Goal: Task Accomplishment & Management: Complete application form

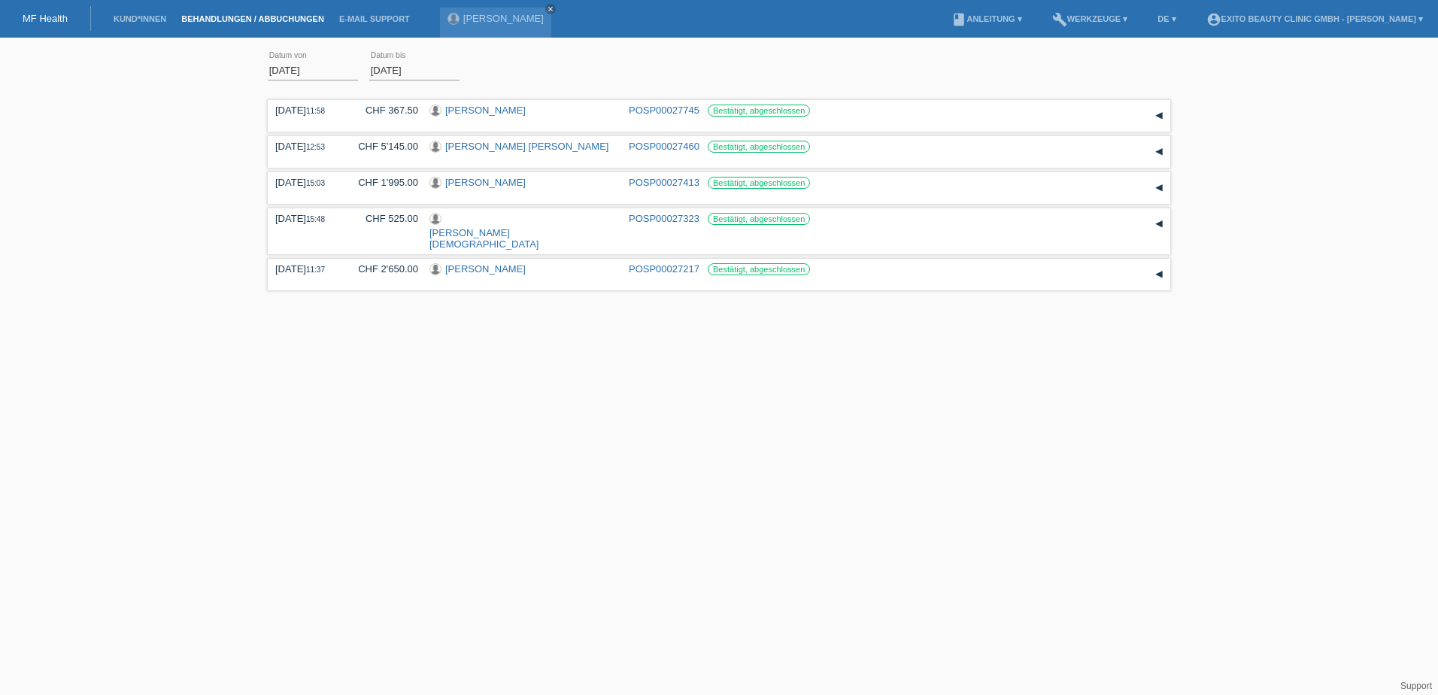
click at [210, 12] on li "Behandlungen / Abbuchungen" at bounding box center [253, 19] width 158 height 38
click at [218, 22] on link "Behandlungen / Abbuchungen" at bounding box center [253, 18] width 158 height 9
click at [143, 17] on link "Kund*innen" at bounding box center [140, 18] width 68 height 9
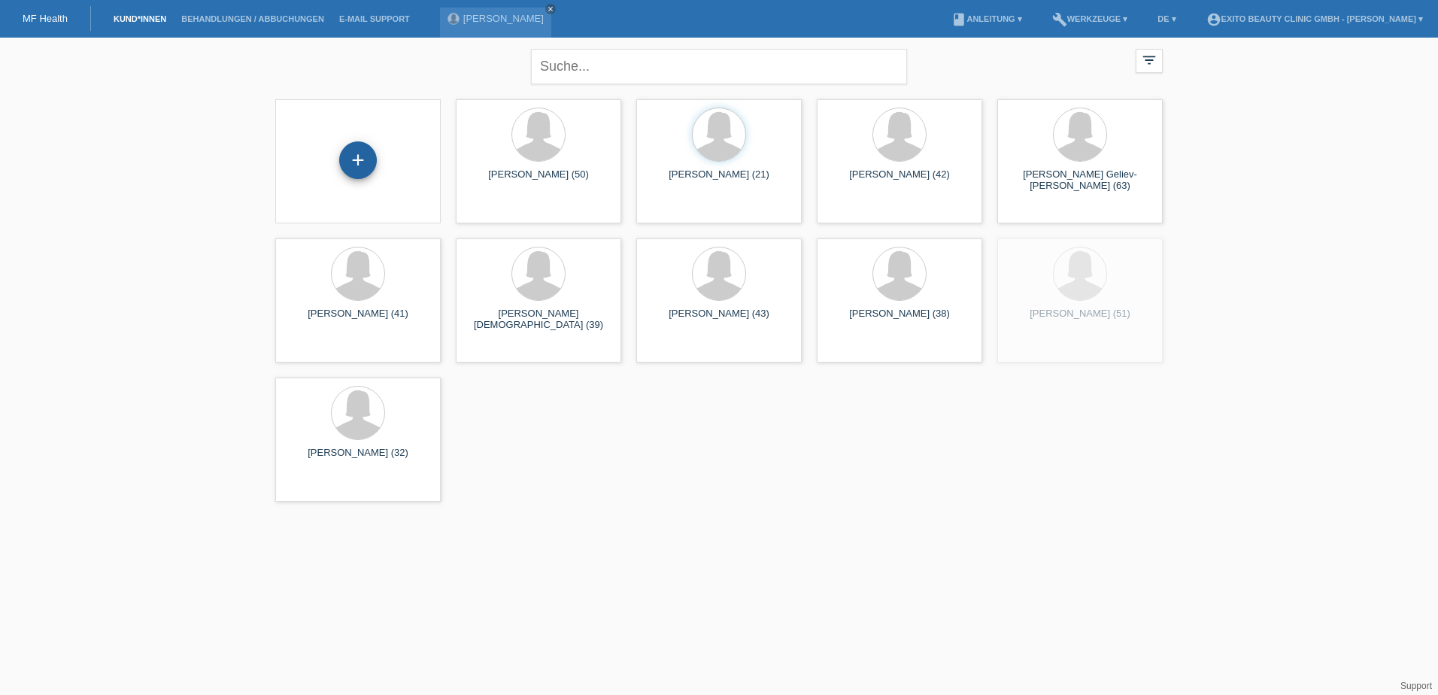
click at [342, 159] on div "+" at bounding box center [358, 160] width 36 height 26
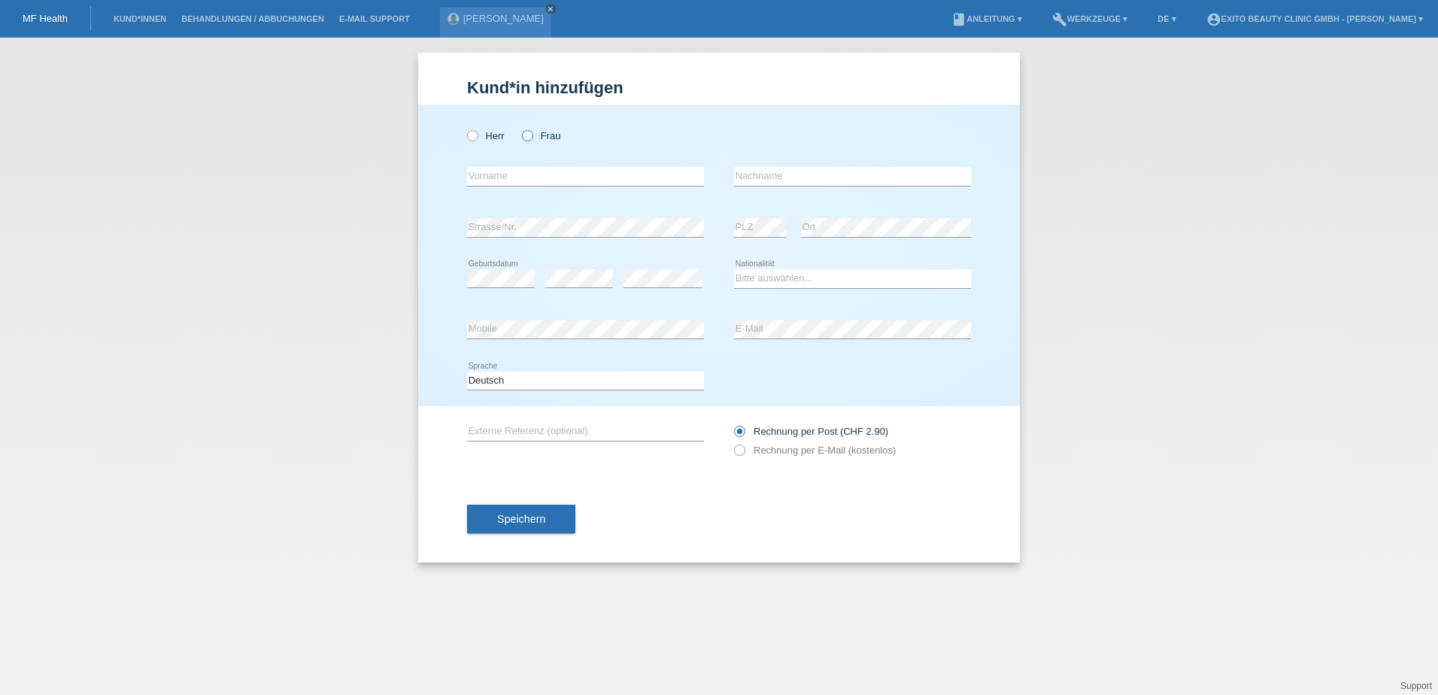
click at [520, 128] on icon at bounding box center [520, 128] width 0 height 0
click at [530, 135] on input "Frau" at bounding box center [527, 135] width 10 height 10
radio input "true"
click at [530, 179] on input "text" at bounding box center [585, 176] width 237 height 19
type input "Elif"
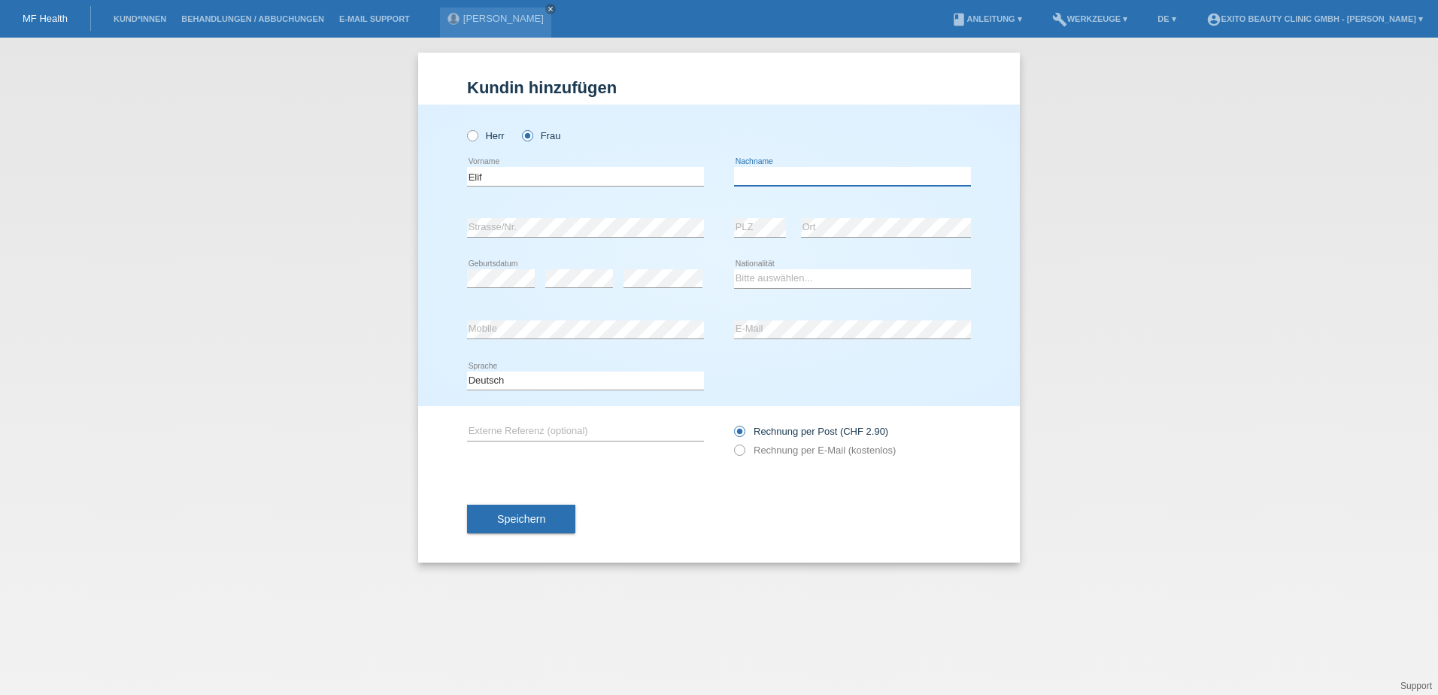
click at [765, 179] on input "text" at bounding box center [852, 176] width 237 height 19
type input "Bulut"
click at [765, 275] on select "Bitte auswählen... Schweiz Deutschland Liechtenstein Österreich ------------ Af…" at bounding box center [852, 278] width 237 height 18
select select "CH"
click at [734, 269] on select "Bitte auswählen... Schweiz Deutschland Liechtenstein Österreich ------------ Af…" at bounding box center [852, 278] width 237 height 18
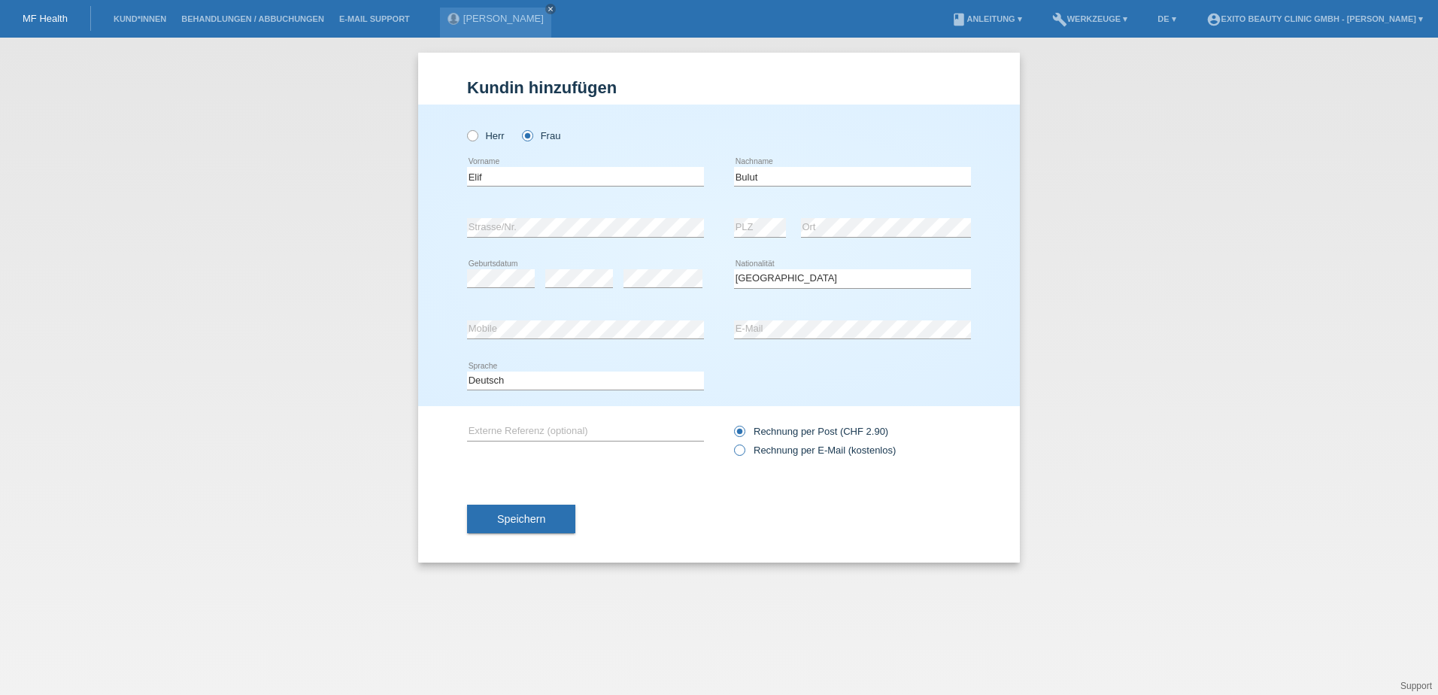
click at [732, 442] on icon at bounding box center [732, 442] width 0 height 0
click at [742, 452] on input "Rechnung per E-Mail (kostenlos)" at bounding box center [739, 454] width 10 height 19
radio input "true"
click at [520, 518] on span "Speichern" at bounding box center [521, 519] width 48 height 12
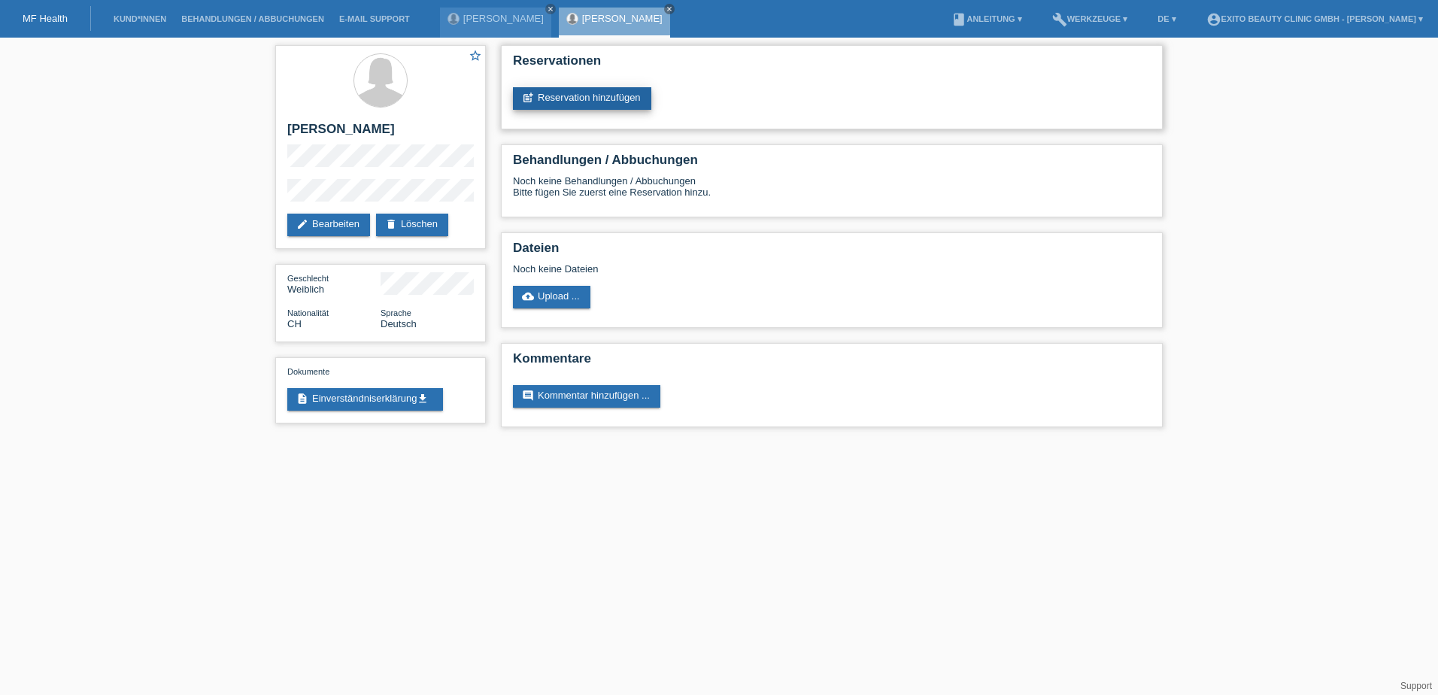
click at [579, 93] on link "post_add Reservation hinzufügen" at bounding box center [582, 98] width 138 height 23
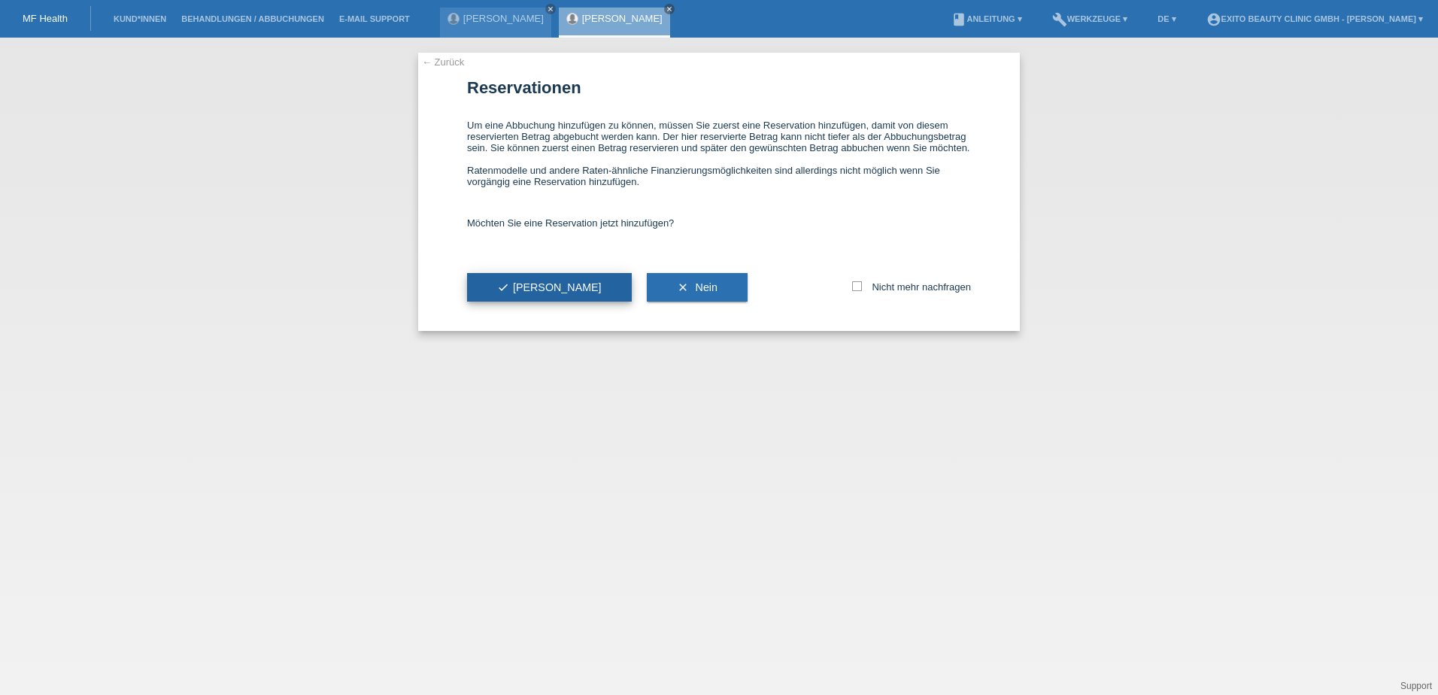
click at [522, 284] on span "check Ja" at bounding box center [549, 287] width 105 height 12
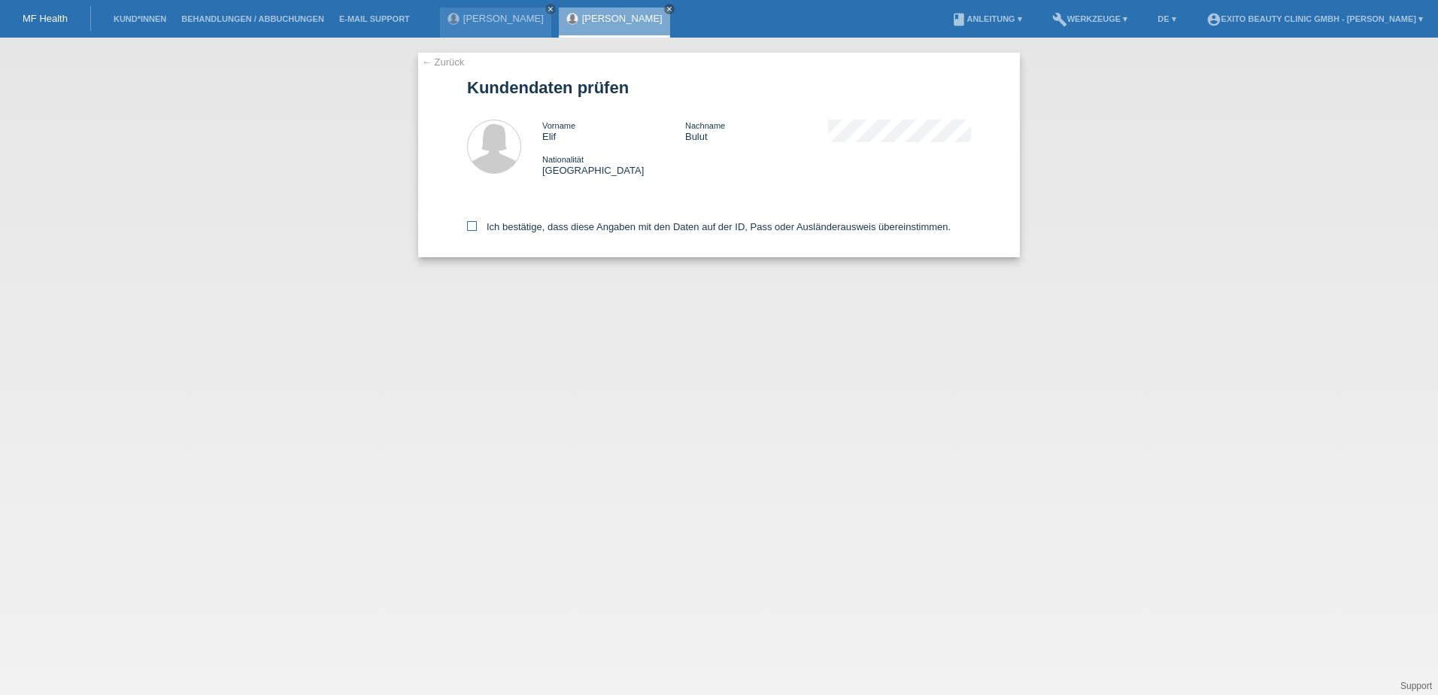
click at [470, 225] on icon at bounding box center [472, 226] width 10 height 10
click at [470, 225] on input "Ich bestätige, dass diese Angaben mit den Daten auf der ID, Pass oder Ausländer…" at bounding box center [472, 226] width 10 height 10
checkbox input "true"
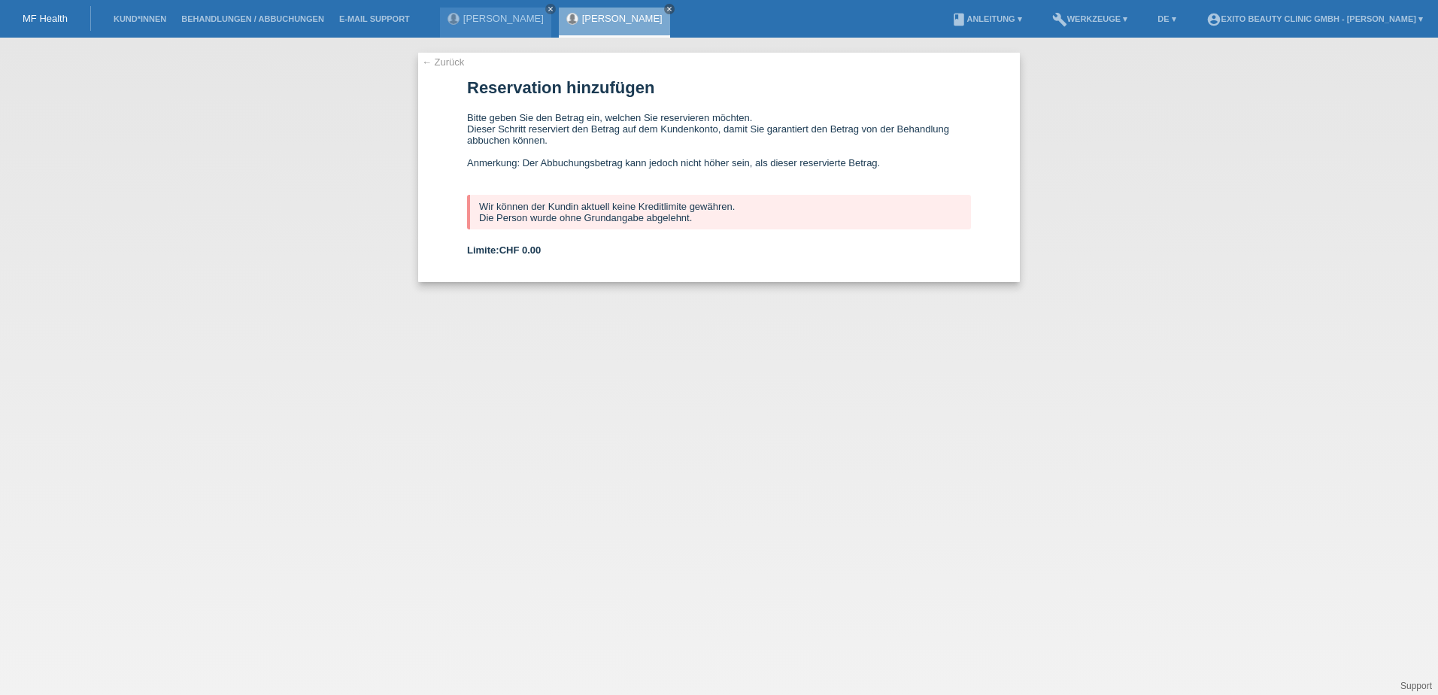
click at [449, 60] on link "← Zurück" at bounding box center [443, 61] width 42 height 11
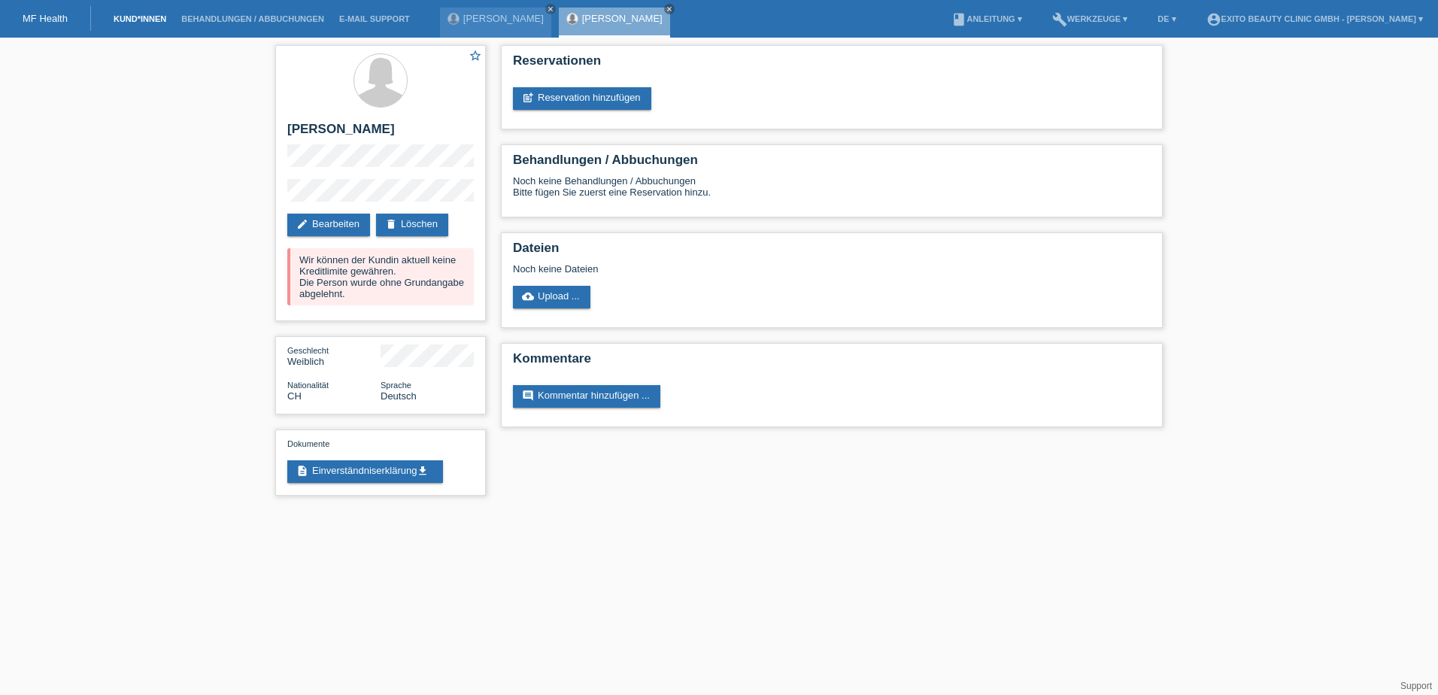
click at [140, 15] on link "Kund*innen" at bounding box center [140, 18] width 68 height 9
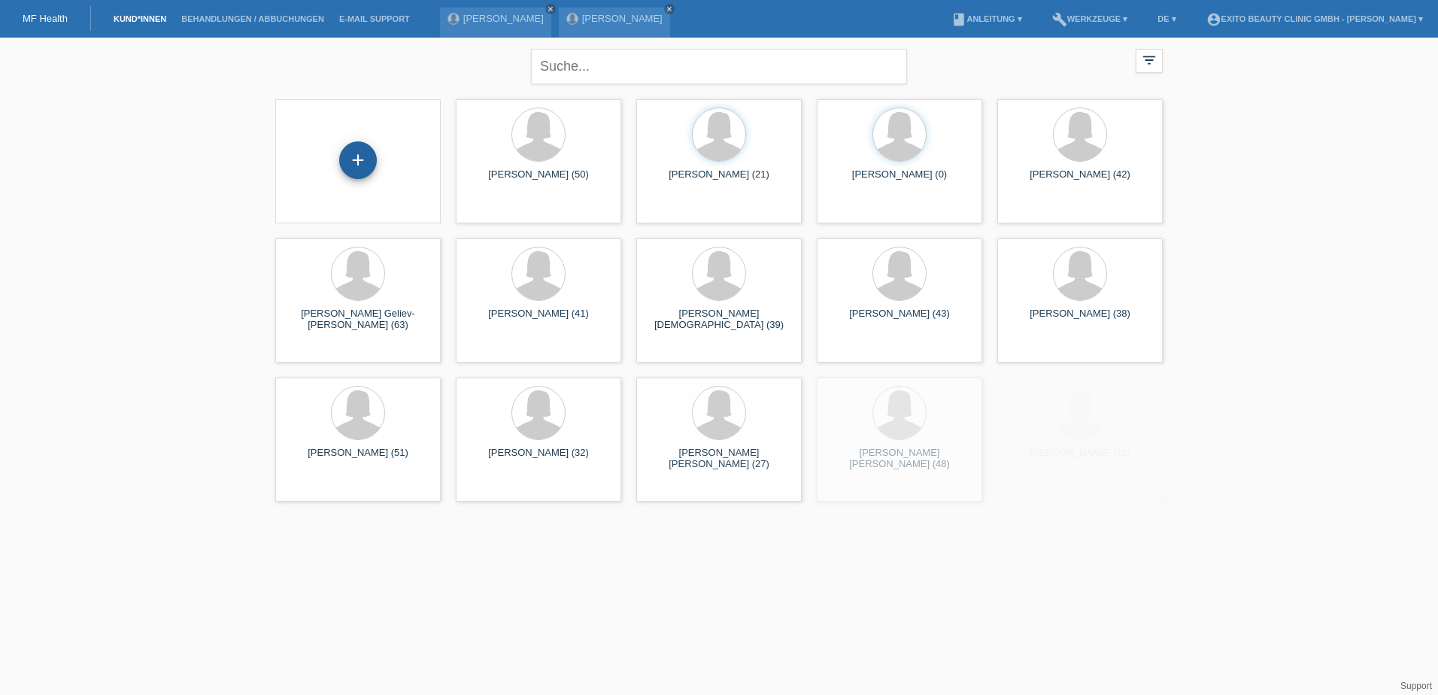
click at [357, 166] on div "+" at bounding box center [358, 160] width 38 height 38
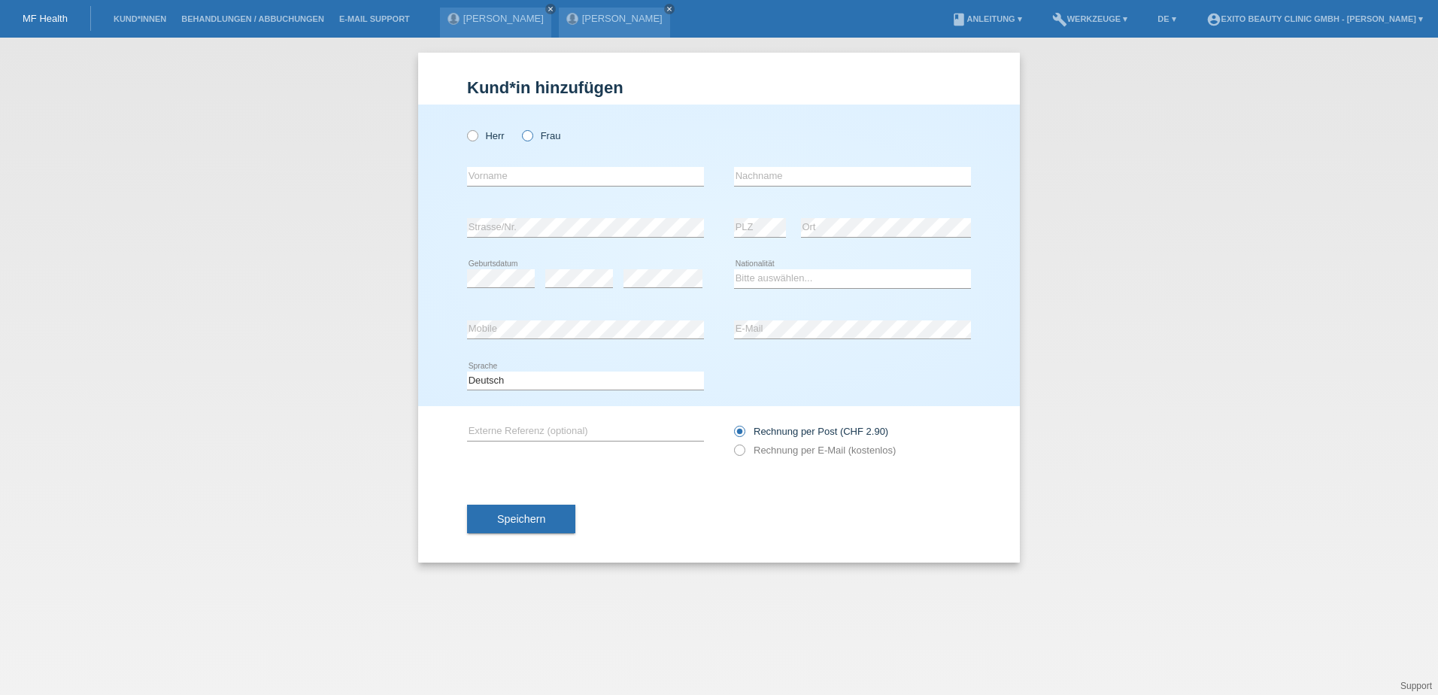
click at [520, 128] on icon at bounding box center [520, 128] width 0 height 0
click at [527, 138] on input "Frau" at bounding box center [527, 135] width 10 height 10
radio input "true"
click at [508, 180] on input "text" at bounding box center [585, 176] width 237 height 19
type input "Özlem"
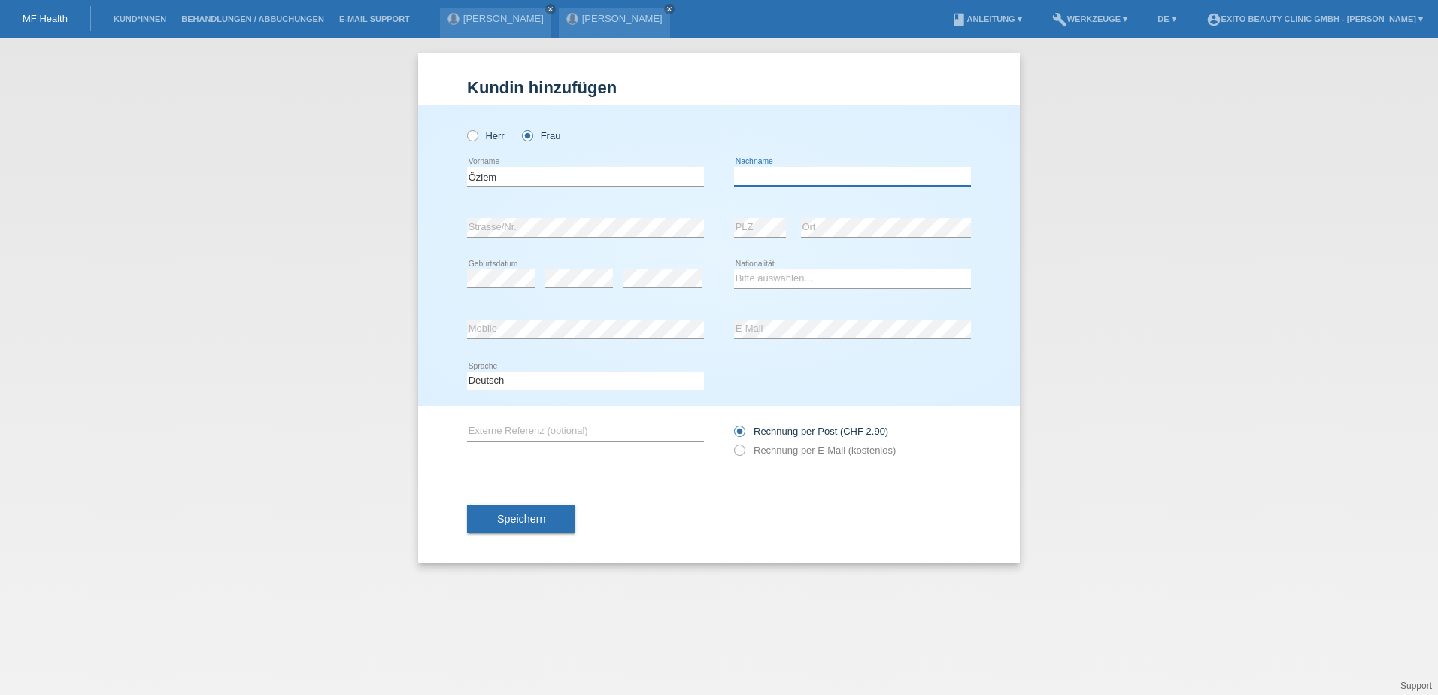
click at [760, 177] on input "text" at bounding box center [852, 176] width 237 height 19
type input "Bulut"
click at [797, 278] on select "Bitte auswählen... [GEOGRAPHIC_DATA] [GEOGRAPHIC_DATA] [GEOGRAPHIC_DATA] [GEOGR…" at bounding box center [852, 278] width 237 height 18
select select "CH"
click at [734, 269] on select "Bitte auswählen... [GEOGRAPHIC_DATA] [GEOGRAPHIC_DATA] [GEOGRAPHIC_DATA] [GEOGR…" at bounding box center [852, 278] width 237 height 18
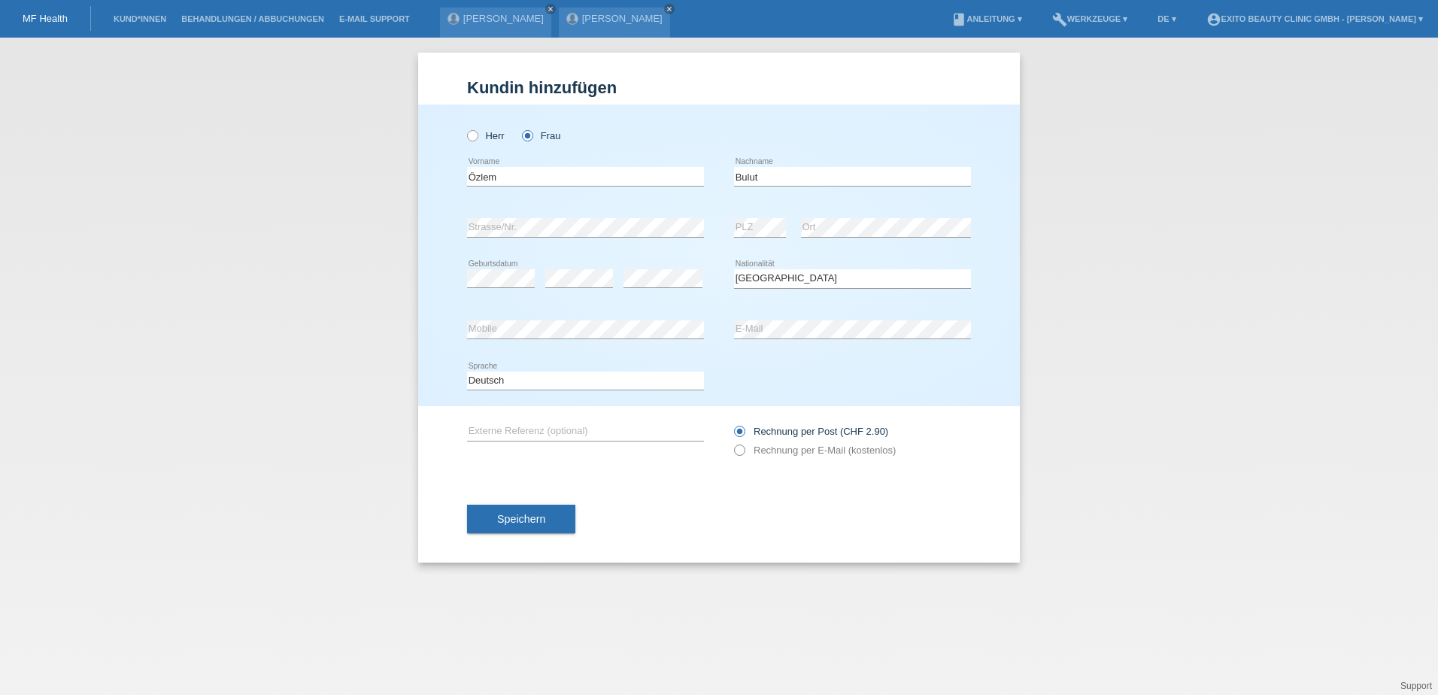
click at [732, 442] on icon at bounding box center [732, 442] width 0 height 0
click at [741, 452] on input "Rechnung per E-Mail (kostenlos)" at bounding box center [739, 454] width 10 height 19
radio input "true"
click at [531, 521] on span "Speichern" at bounding box center [521, 519] width 48 height 12
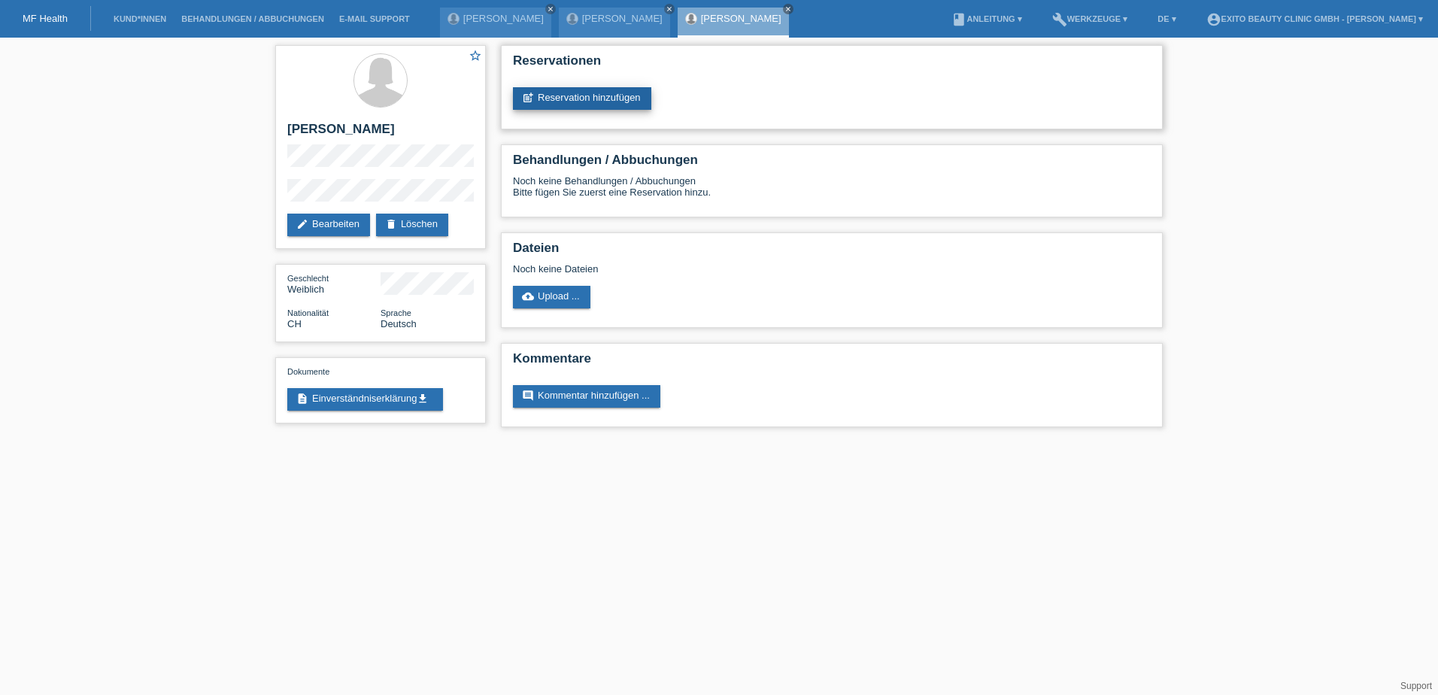
click at [551, 100] on link "post_add Reservation hinzufügen" at bounding box center [582, 98] width 138 height 23
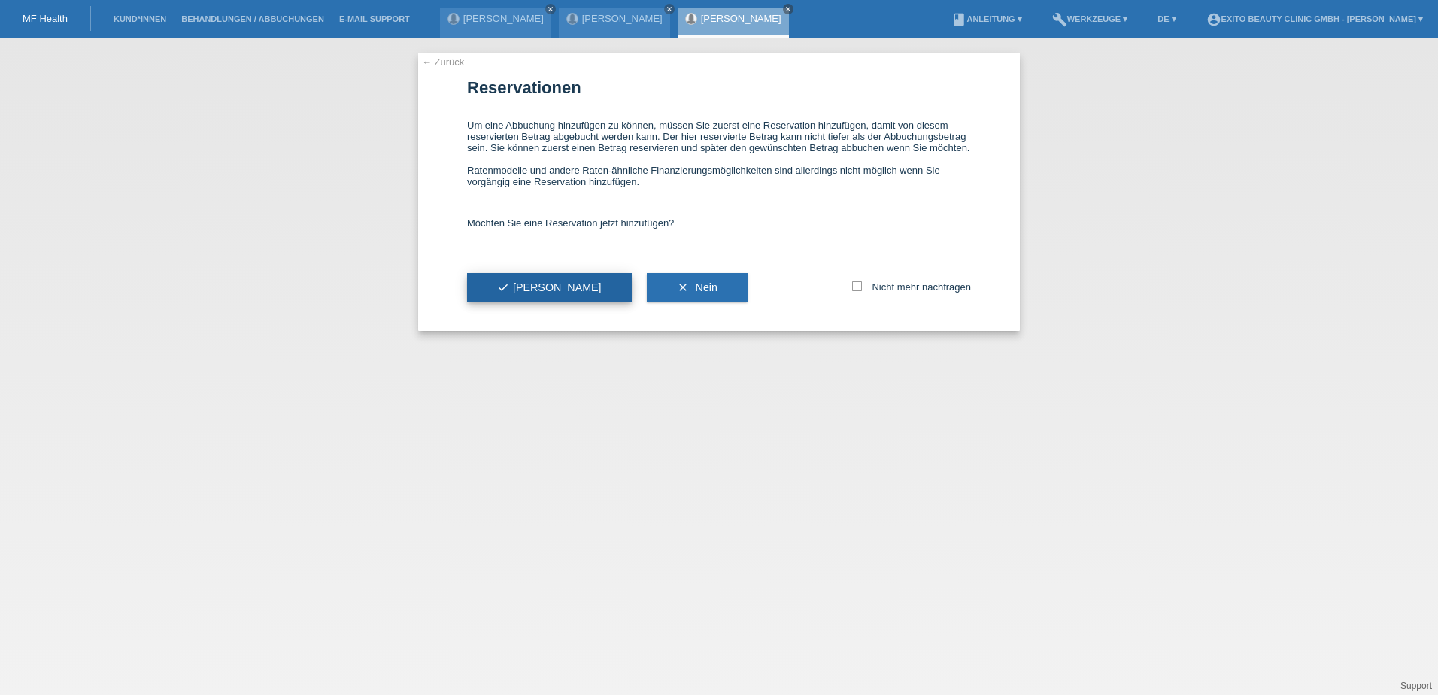
click at [492, 280] on button "check Ja" at bounding box center [549, 287] width 165 height 29
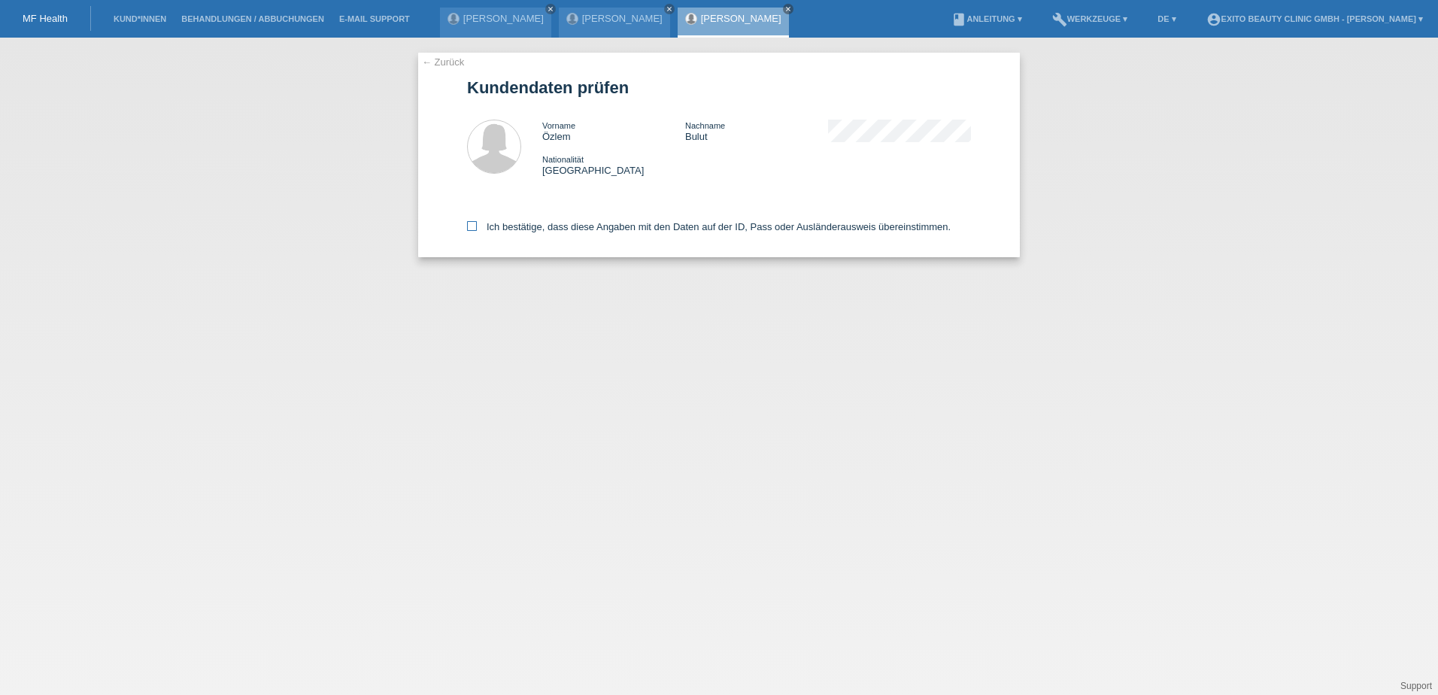
click at [471, 228] on icon at bounding box center [472, 226] width 10 height 10
click at [471, 228] on input "Ich bestätige, dass diese Angaben mit den Daten auf der ID, Pass oder Ausländer…" at bounding box center [472, 226] width 10 height 10
checkbox input "true"
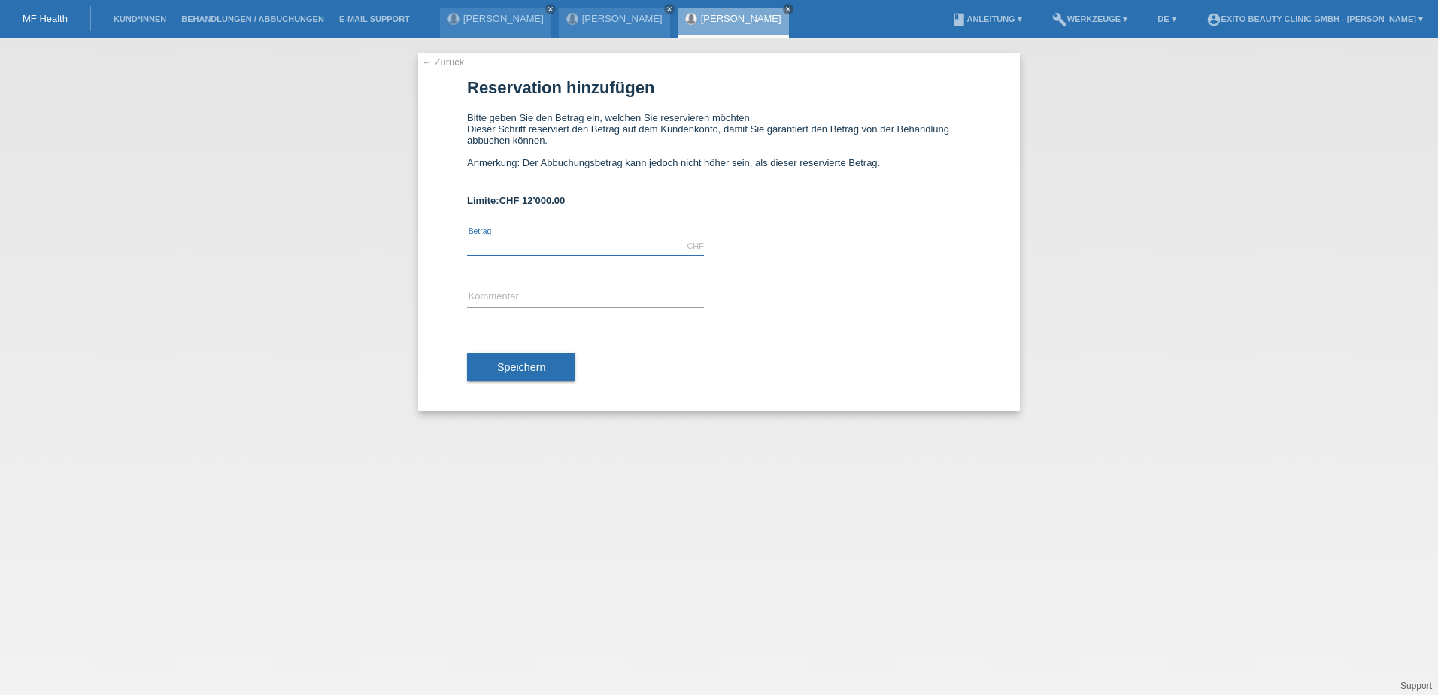
click at [489, 245] on input "text" at bounding box center [585, 246] width 237 height 19
type input "2000.00"
click at [478, 295] on input "text" at bounding box center [585, 297] width 237 height 19
click at [482, 367] on button "Speichern" at bounding box center [521, 367] width 108 height 29
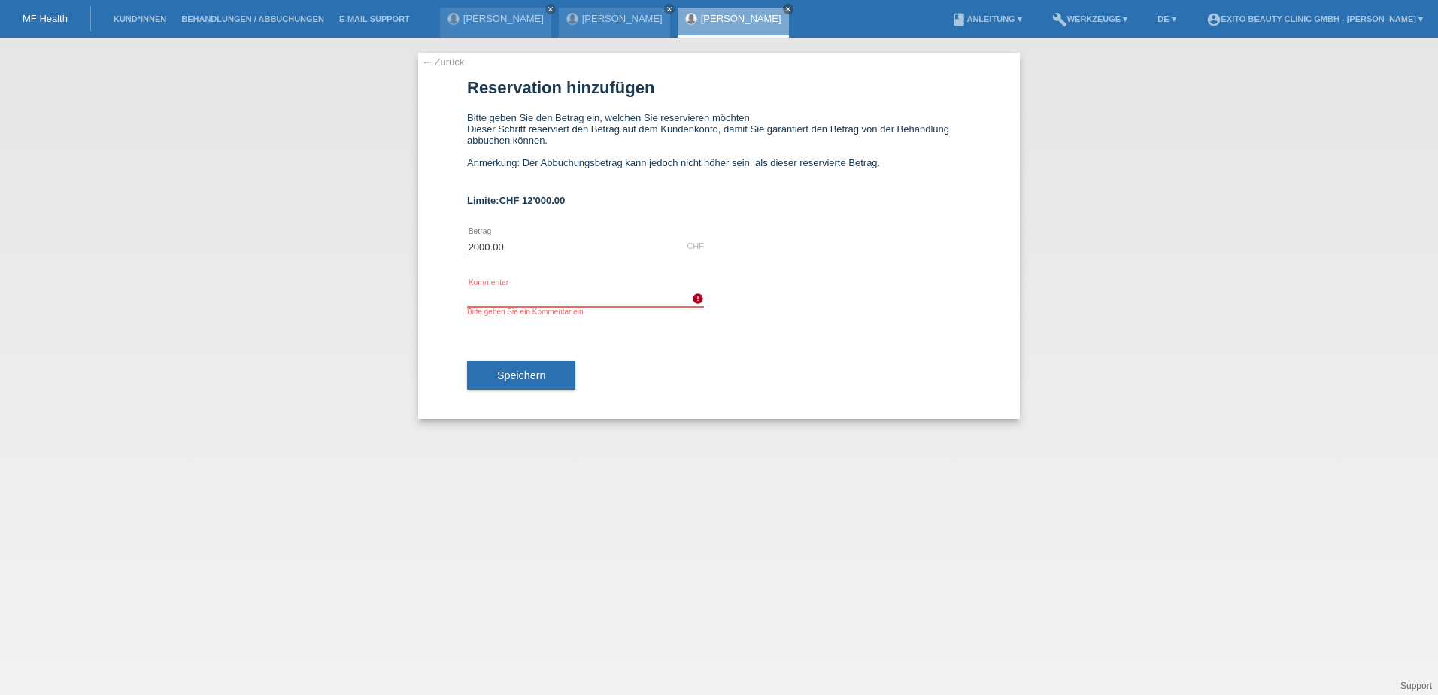
click at [516, 302] on input "text" at bounding box center [585, 297] width 237 height 19
type input "Behandlung"
click at [472, 384] on button "Speichern" at bounding box center [521, 375] width 108 height 29
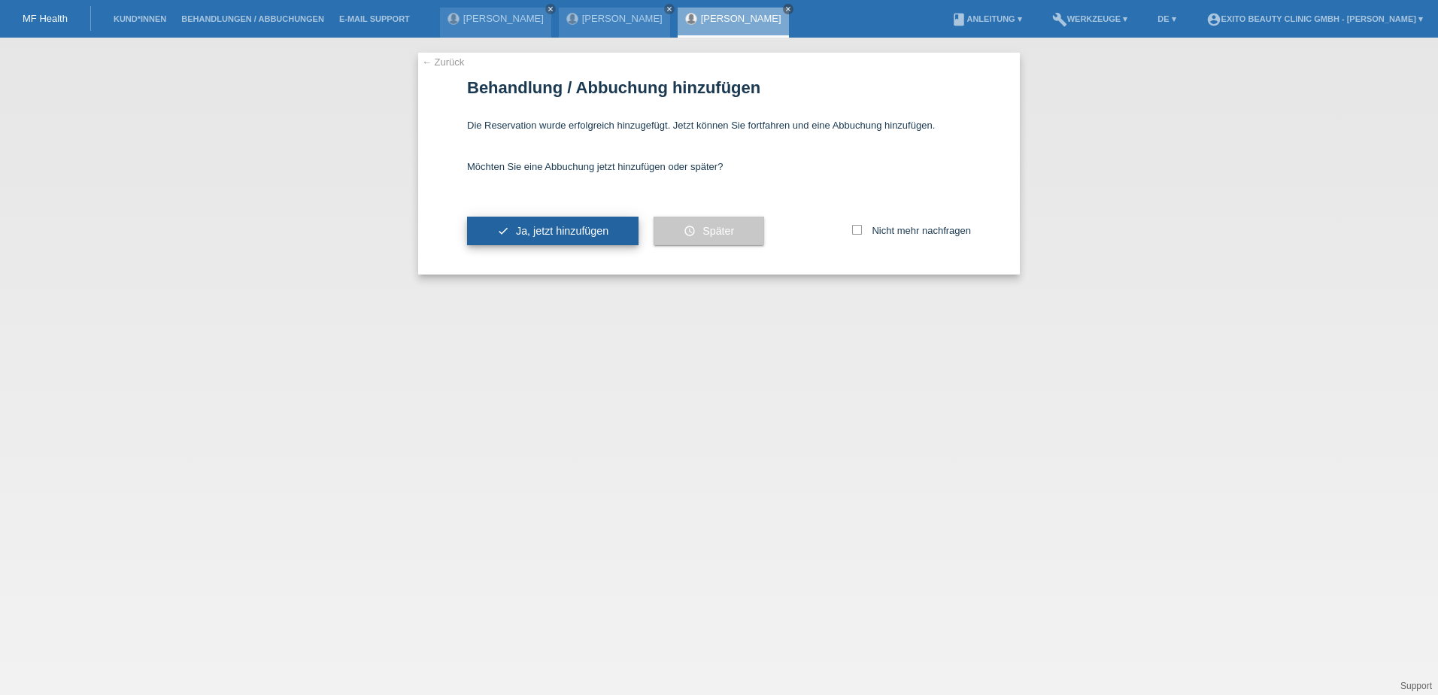
click at [582, 221] on button "check Ja, jetzt hinzufügen" at bounding box center [553, 231] width 172 height 29
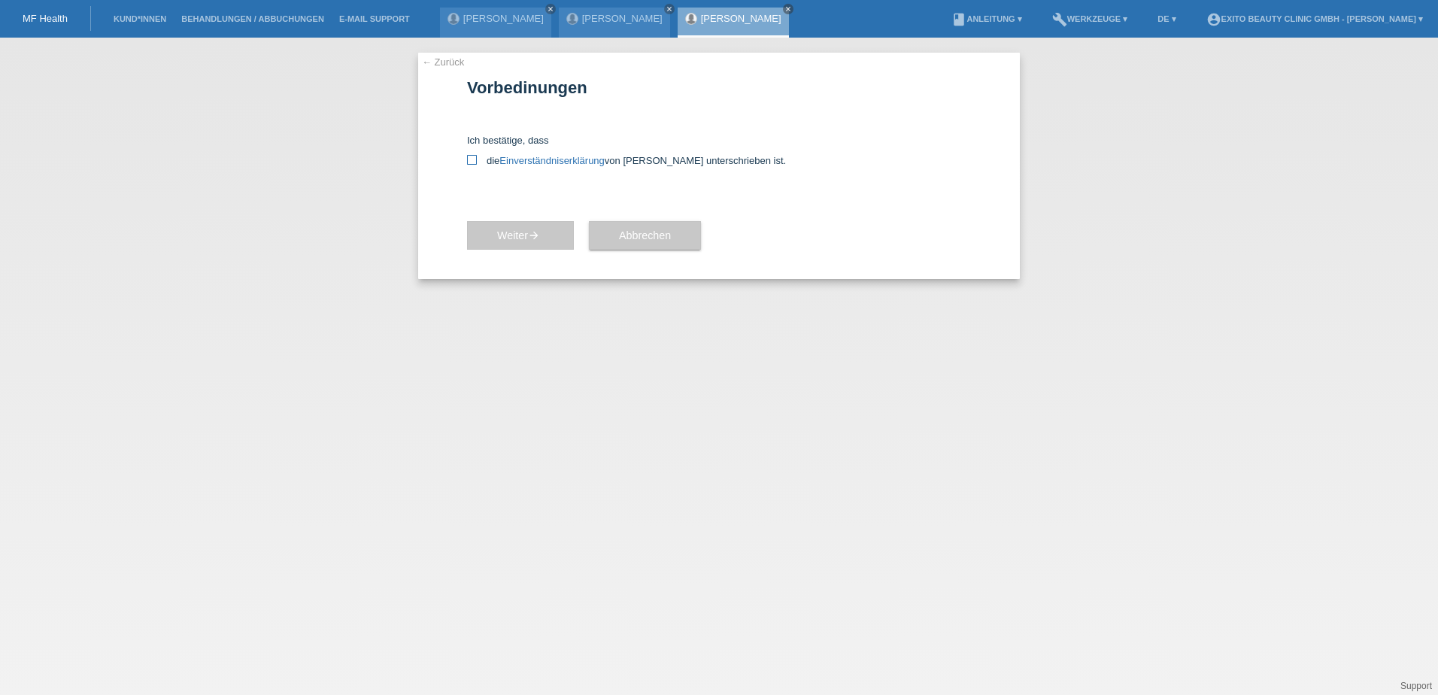
click at [472, 162] on icon at bounding box center [472, 160] width 10 height 10
click at [472, 162] on input "die Einverständniserklärung von der Kundin unterschrieben ist." at bounding box center [472, 160] width 10 height 10
checkbox input "true"
click at [530, 236] on span "Weiter arrow_forward" at bounding box center [520, 235] width 47 height 12
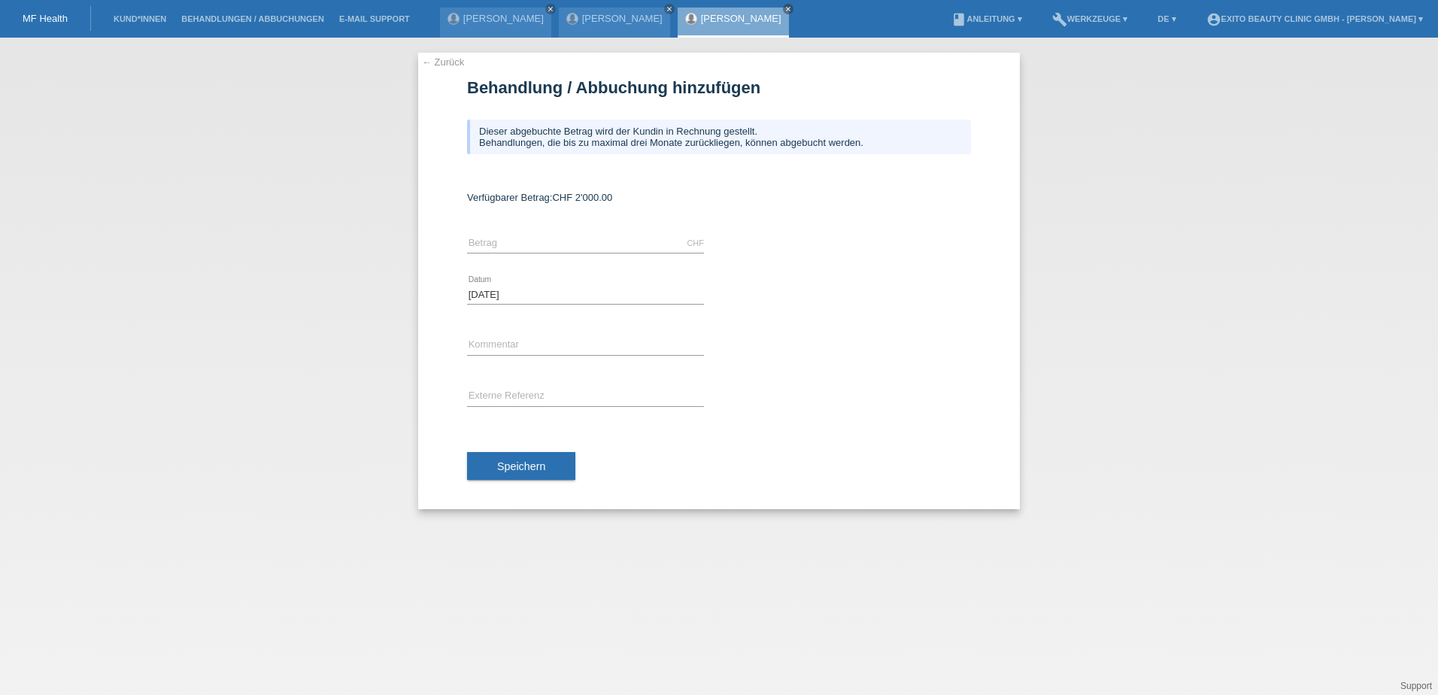
click at [440, 59] on link "← Zurück" at bounding box center [443, 61] width 42 height 11
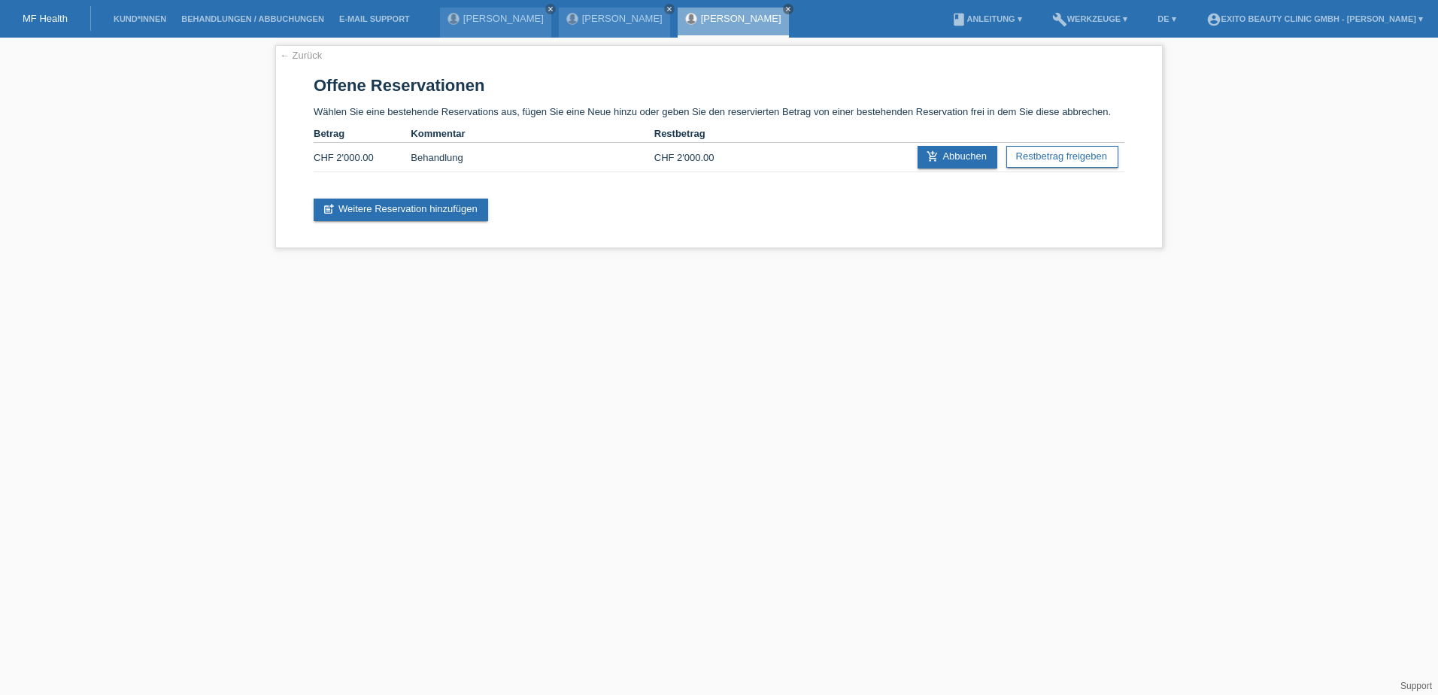
click at [555, 263] on html "MF Health Kund*innen Behandlungen / Abbuchungen E-Mail Support [PERSON_NAME] cl…" at bounding box center [719, 131] width 1438 height 263
click at [138, 14] on li "Kund*innen" at bounding box center [140, 19] width 68 height 38
click at [666, 8] on icon "close" at bounding box center [670, 9] width 8 height 8
click at [225, 15] on link "Behandlungen / Abbuchungen" at bounding box center [253, 18] width 158 height 9
